Goal: Task Accomplishment & Management: Manage account settings

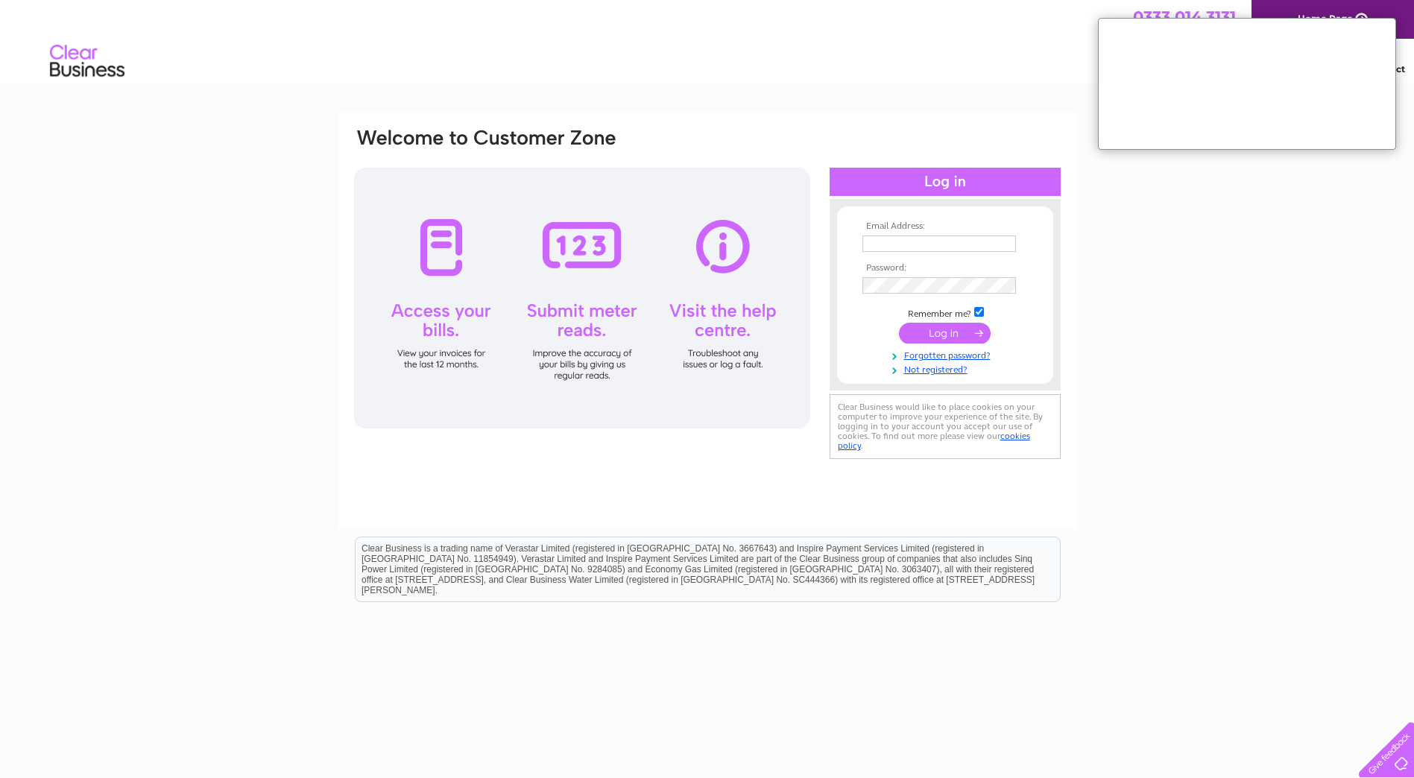
type input "[PERSON_NAME][EMAIL_ADDRESS][PERSON_NAME][DOMAIN_NAME]"
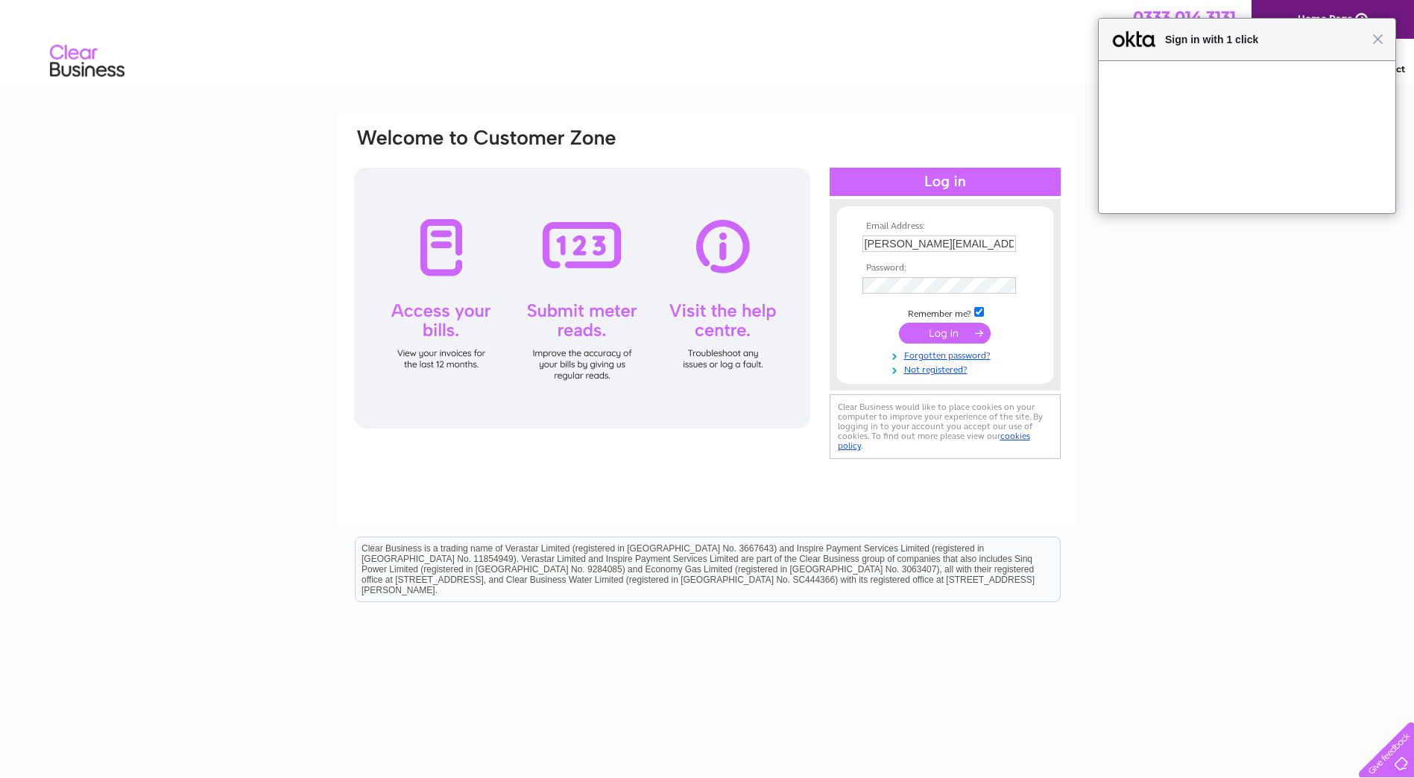
click at [945, 329] on input "submit" at bounding box center [945, 333] width 92 height 21
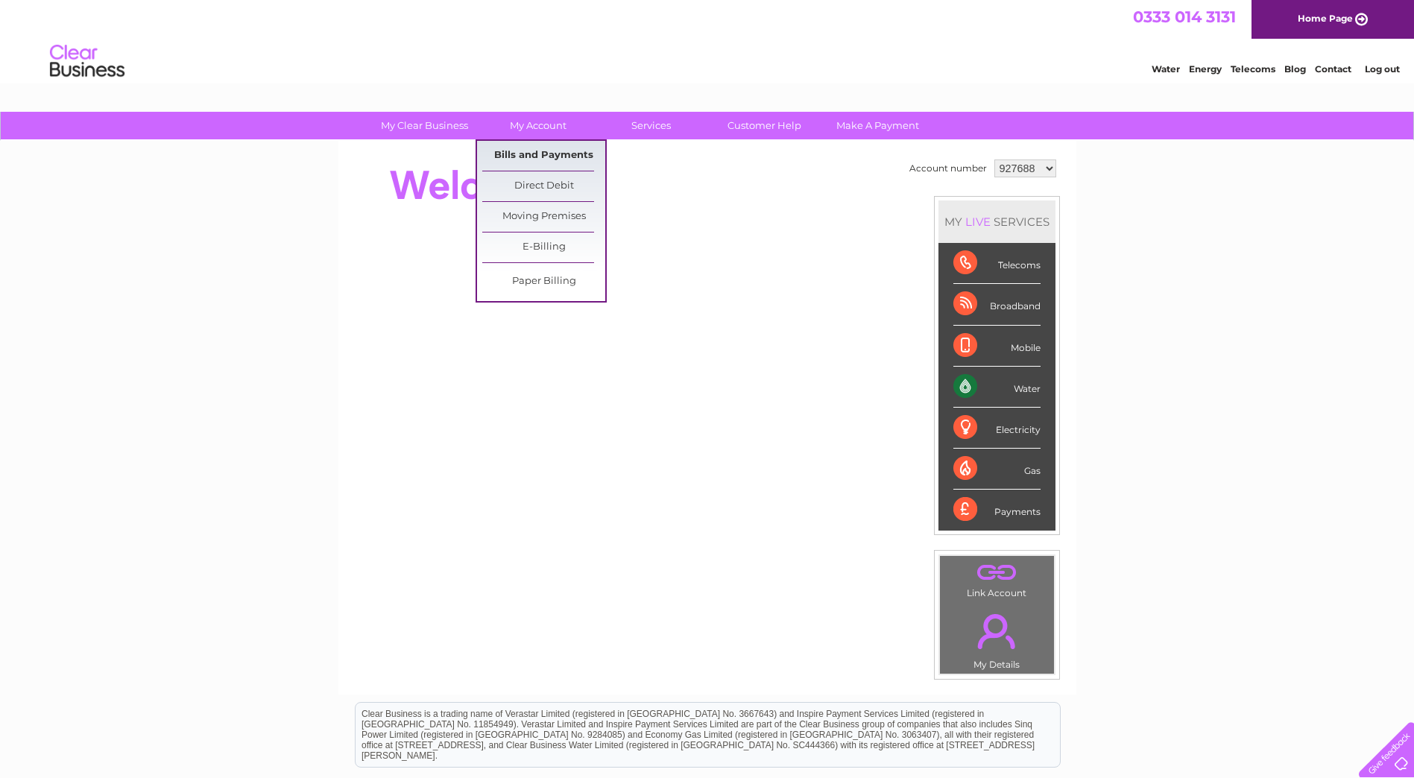
click at [534, 154] on link "Bills and Payments" at bounding box center [543, 156] width 123 height 30
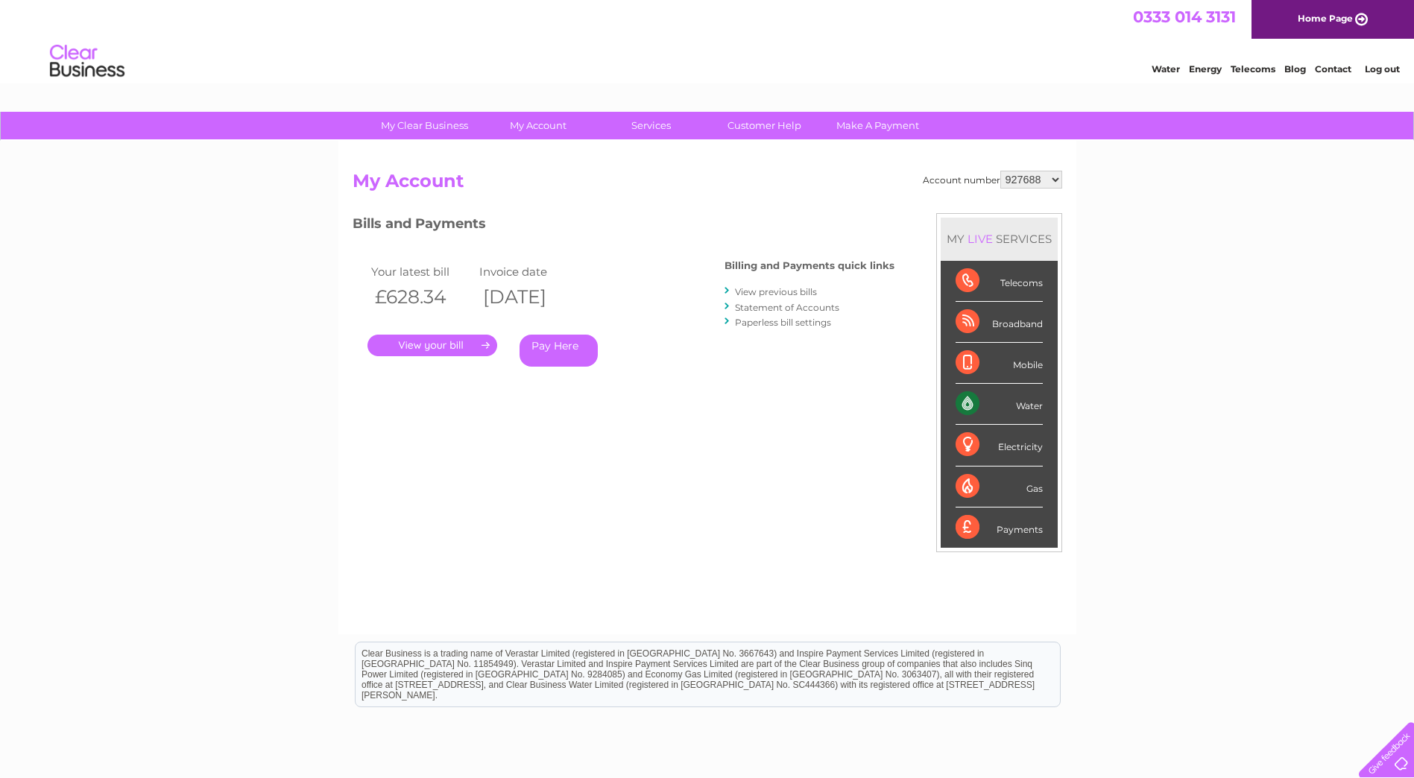
click at [441, 350] on link "." at bounding box center [433, 346] width 130 height 22
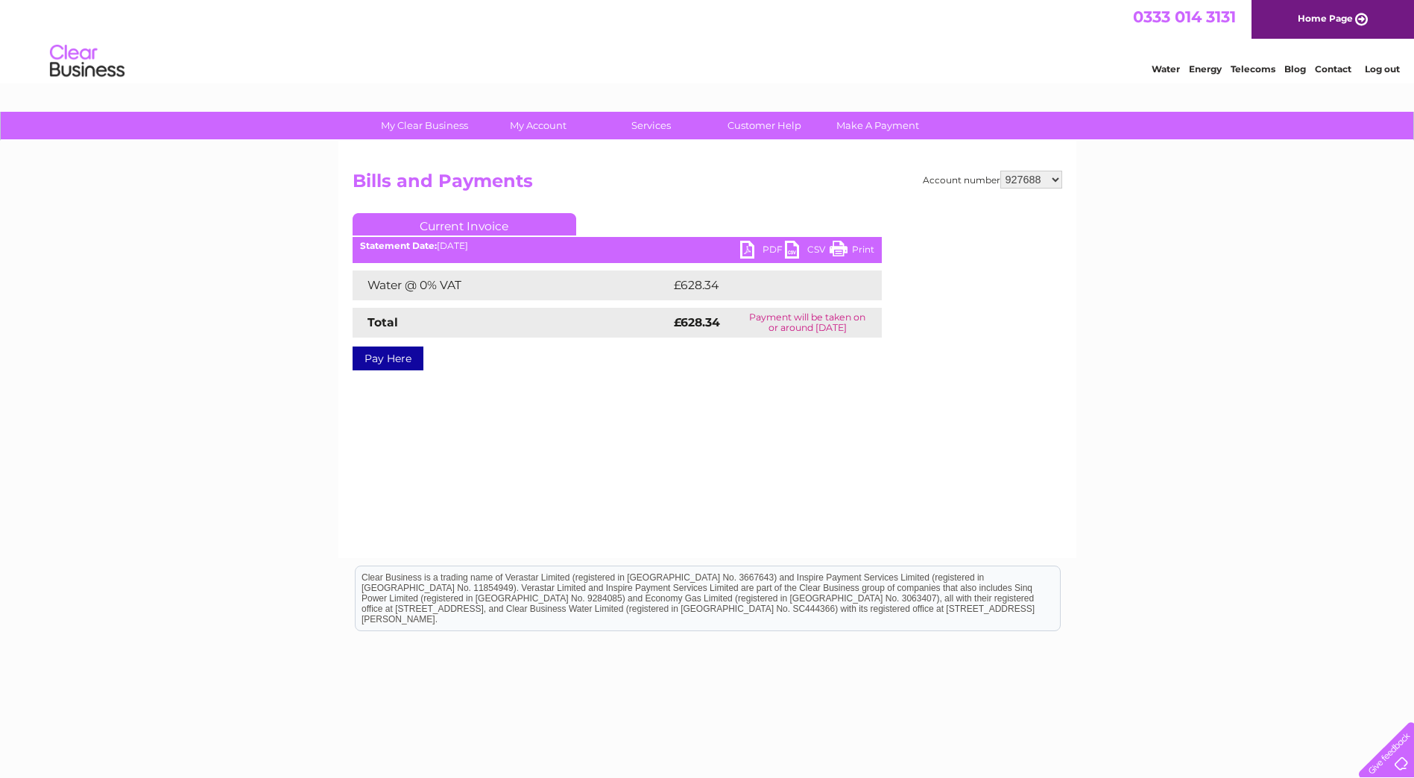
click at [769, 248] on link "PDF" at bounding box center [762, 252] width 45 height 22
